Goal: Communication & Community: Connect with others

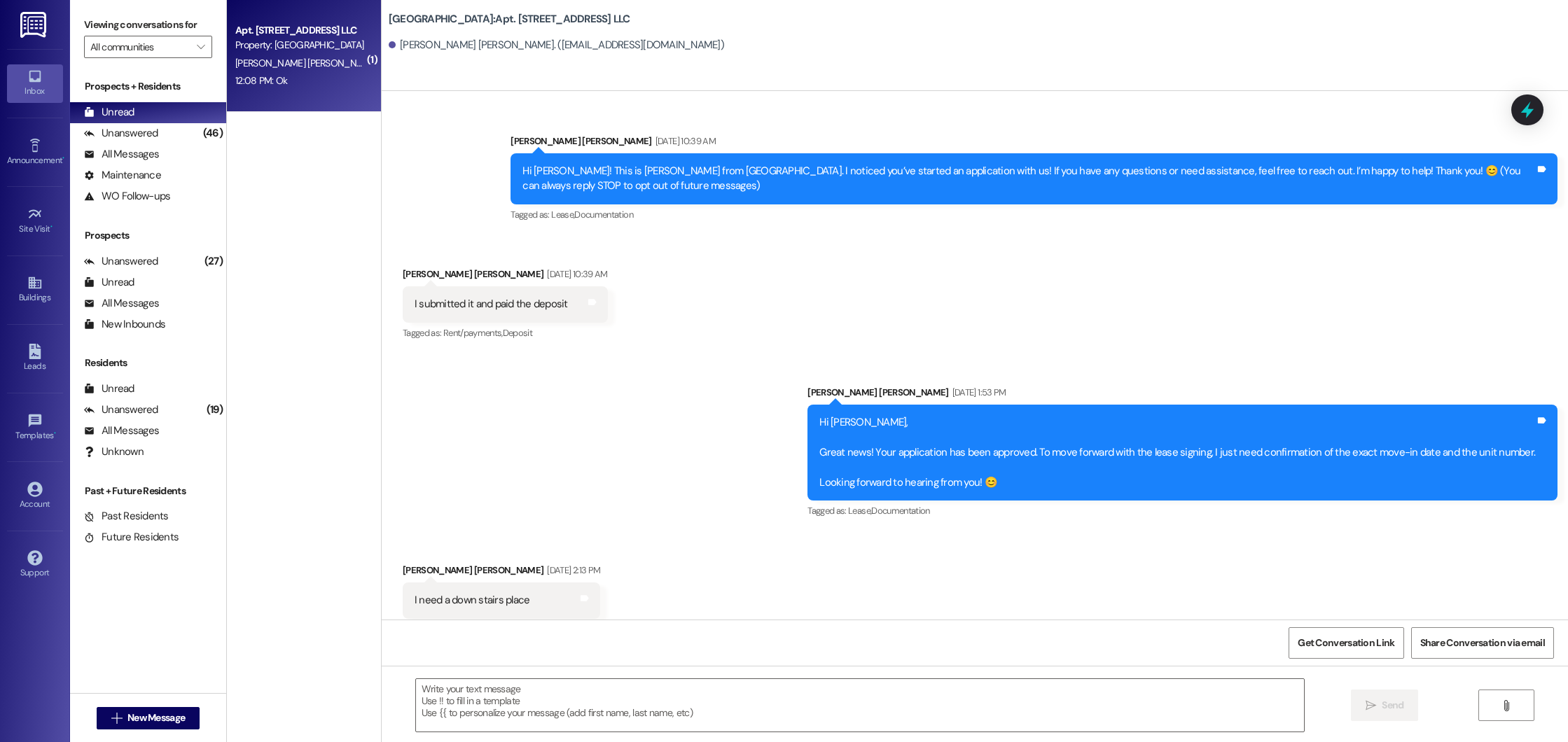
scroll to position [6196, 0]
